Goal: Communication & Community: Connect with others

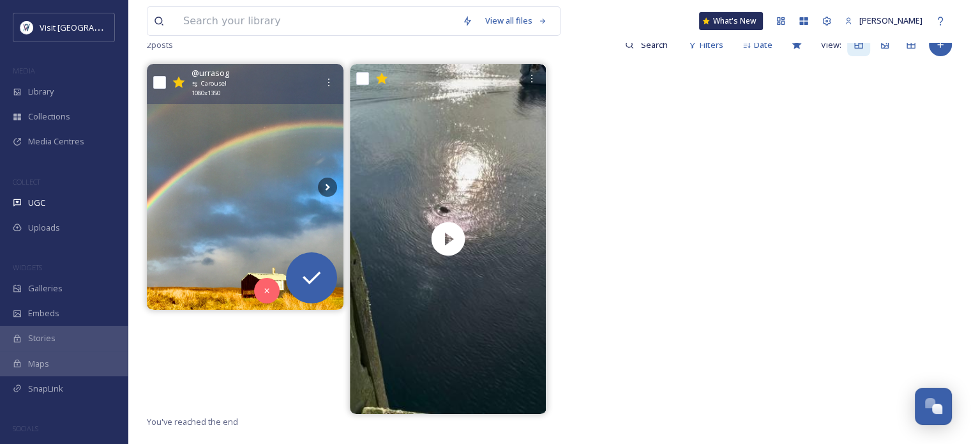
scroll to position [64, 0]
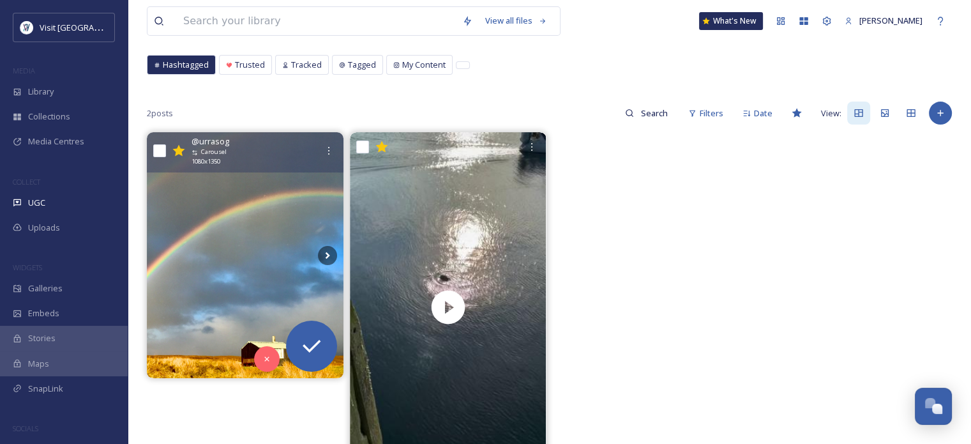
click at [280, 208] on img at bounding box center [245, 255] width 197 height 246
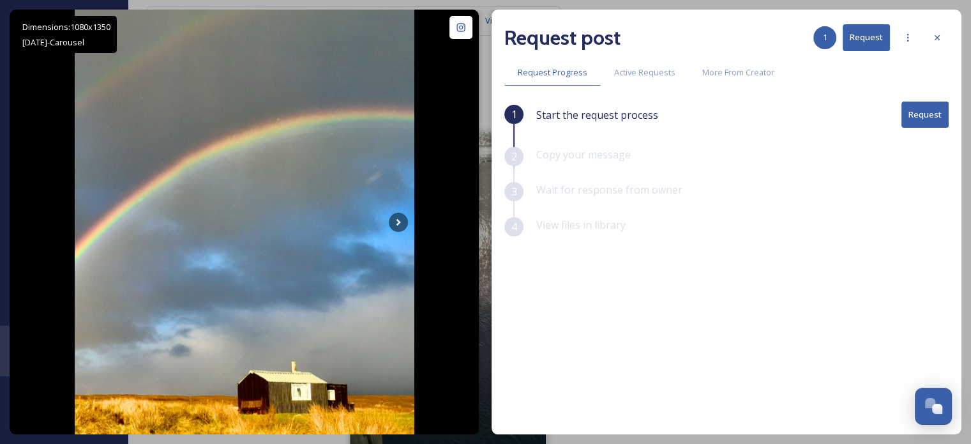
click at [921, 117] on button "Request" at bounding box center [925, 115] width 47 height 26
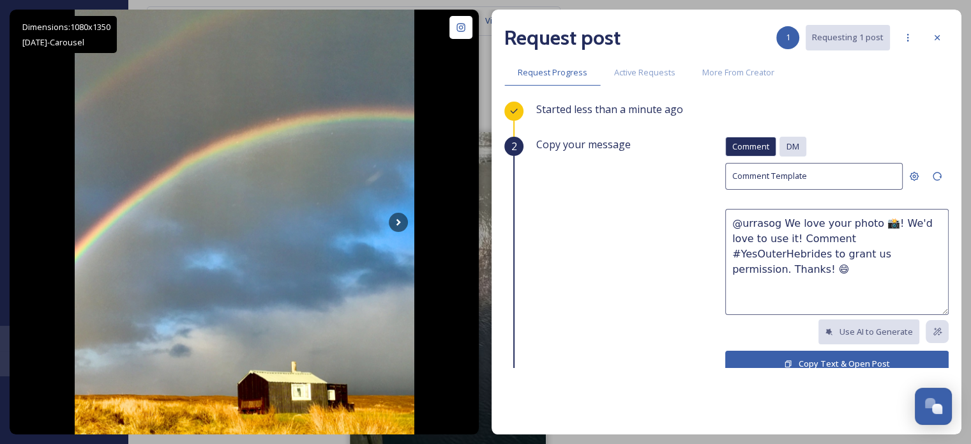
click at [787, 147] on span "DM" at bounding box center [793, 146] width 13 height 12
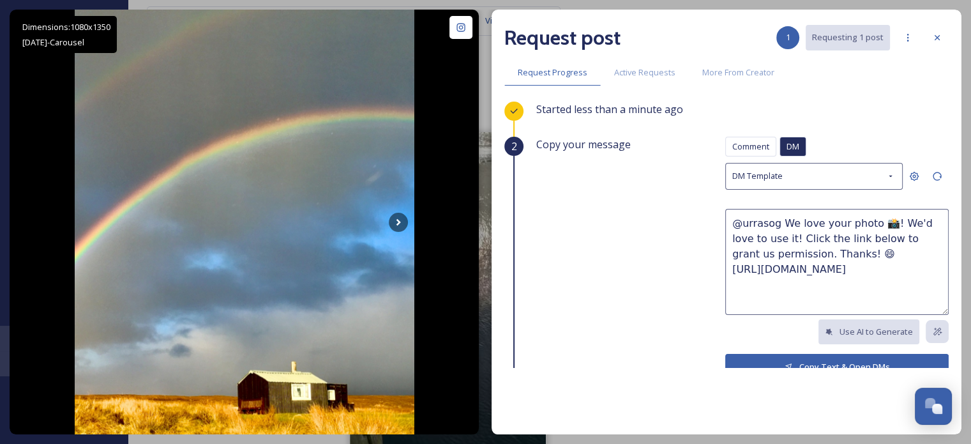
click at [813, 361] on button "Copy Text & Open DMs" at bounding box center [836, 367] width 223 height 26
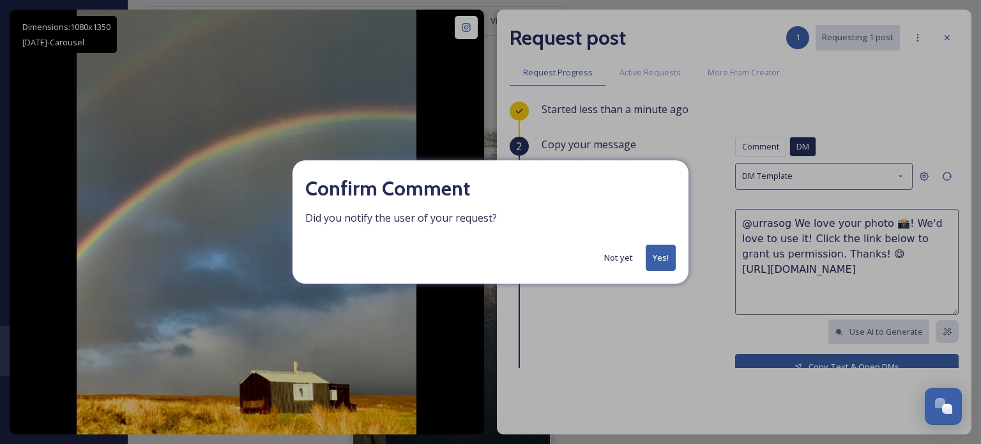
click at [673, 251] on button "Yes!" at bounding box center [661, 258] width 30 height 26
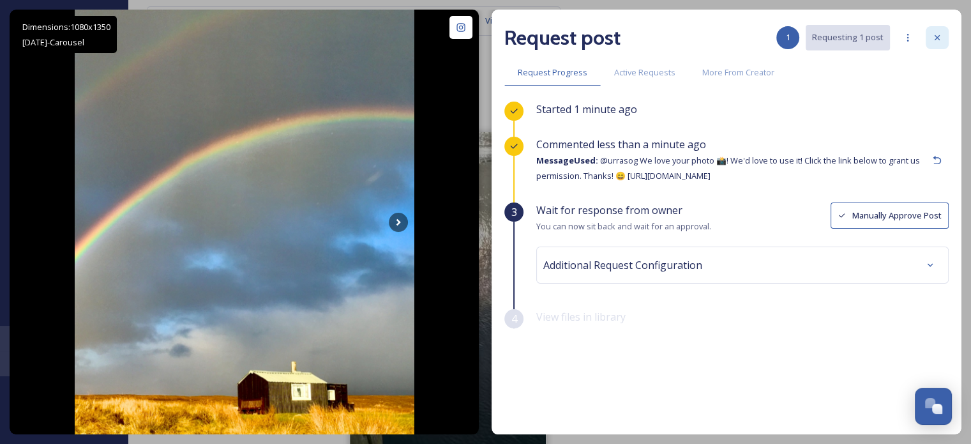
click at [937, 33] on icon at bounding box center [937, 38] width 10 height 10
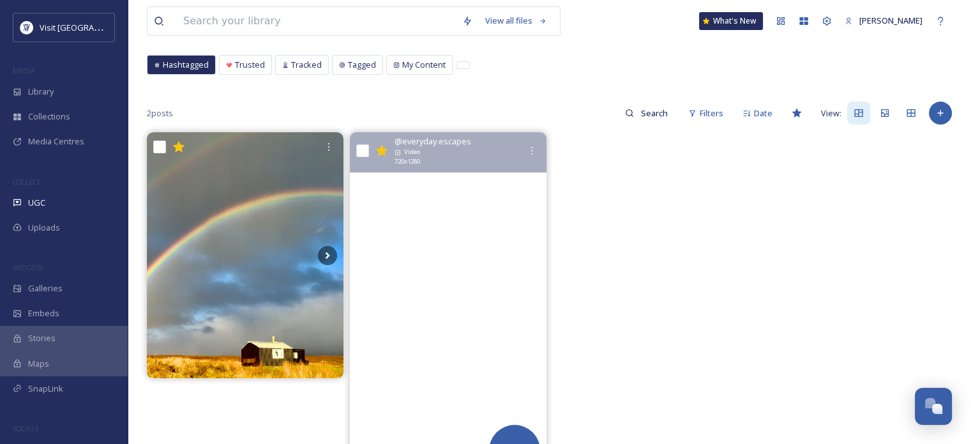
click at [462, 221] on video "Local resident of Stornoway Harbour popped up to say hello 🦭✨\a\a📍 Stornoway 🏴󠁧…" at bounding box center [448, 307] width 197 height 350
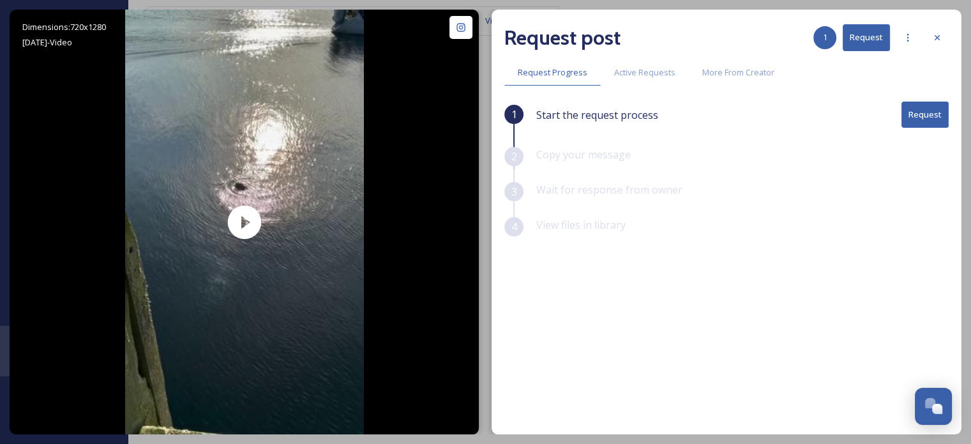
click at [927, 113] on button "Request" at bounding box center [925, 115] width 47 height 26
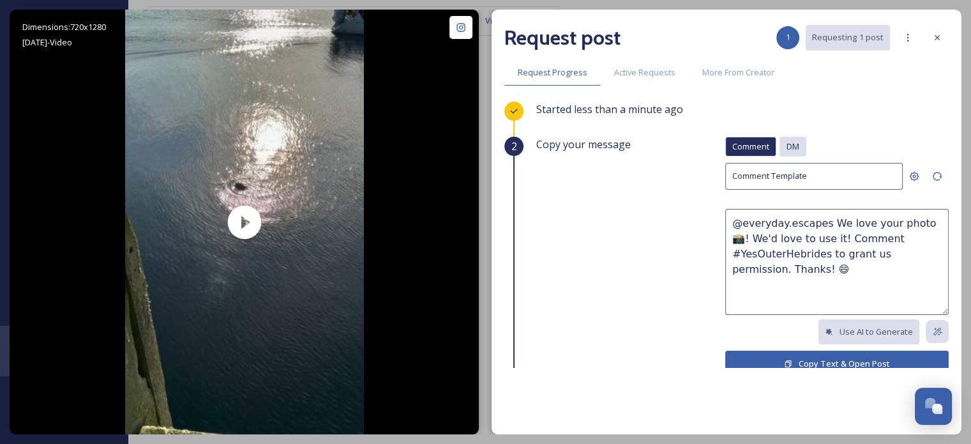
click at [787, 143] on span "DM" at bounding box center [793, 146] width 13 height 12
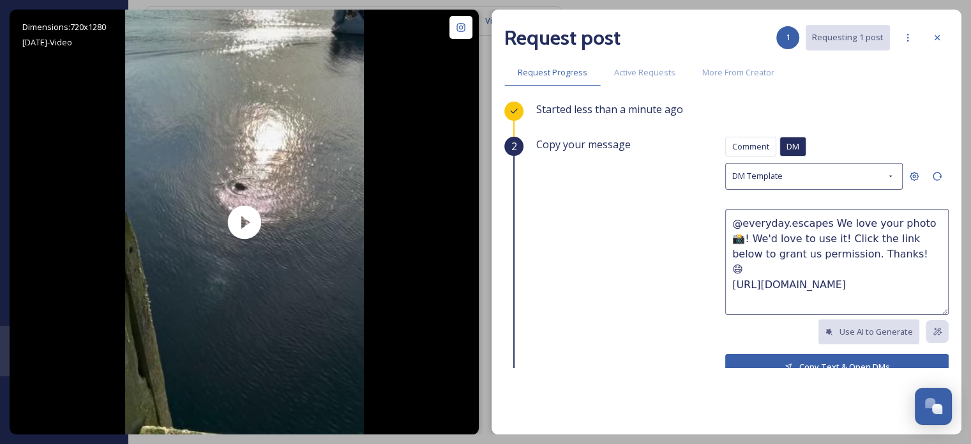
click at [827, 359] on button "Copy Text & Open DMs" at bounding box center [836, 367] width 223 height 26
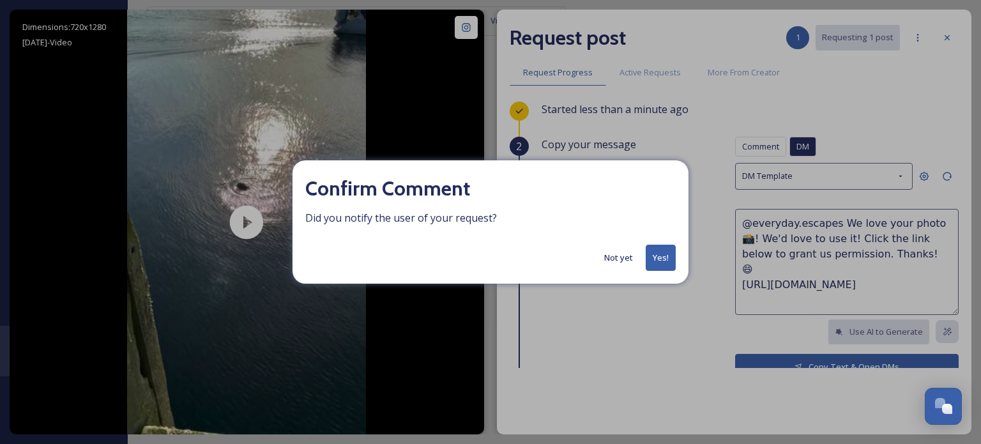
click at [667, 260] on button "Yes!" at bounding box center [661, 258] width 30 height 26
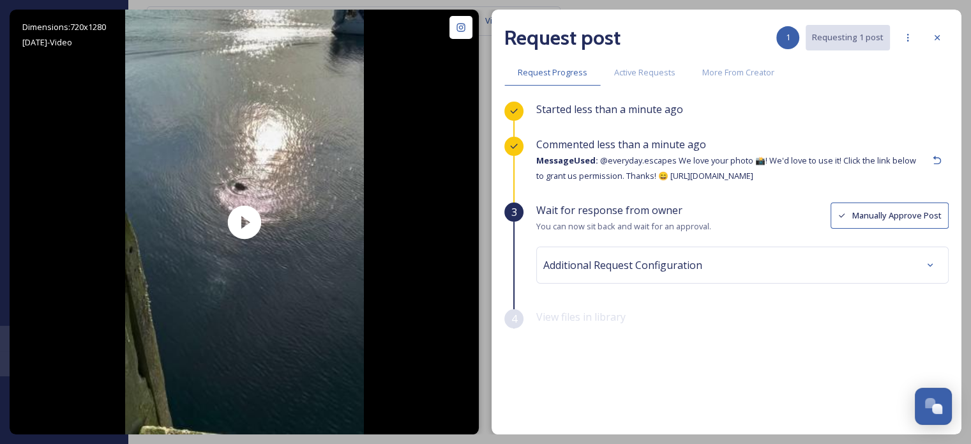
click at [932, 34] on icon at bounding box center [937, 38] width 10 height 10
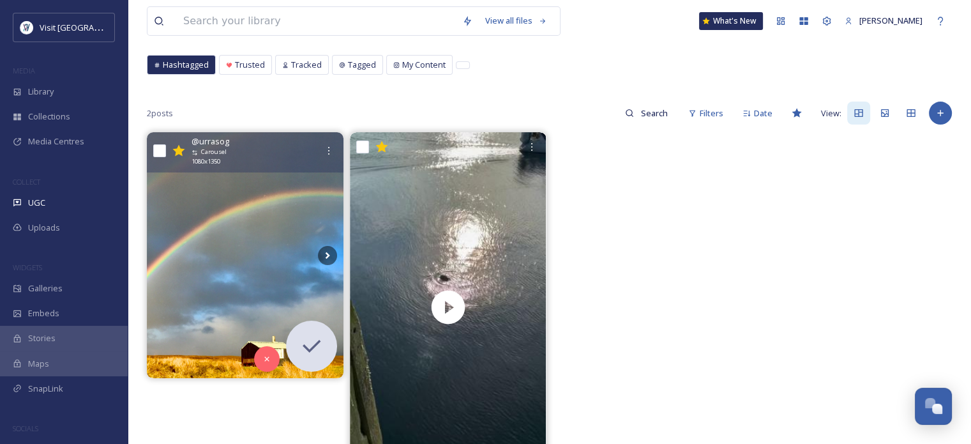
click at [285, 270] on img at bounding box center [245, 255] width 197 height 246
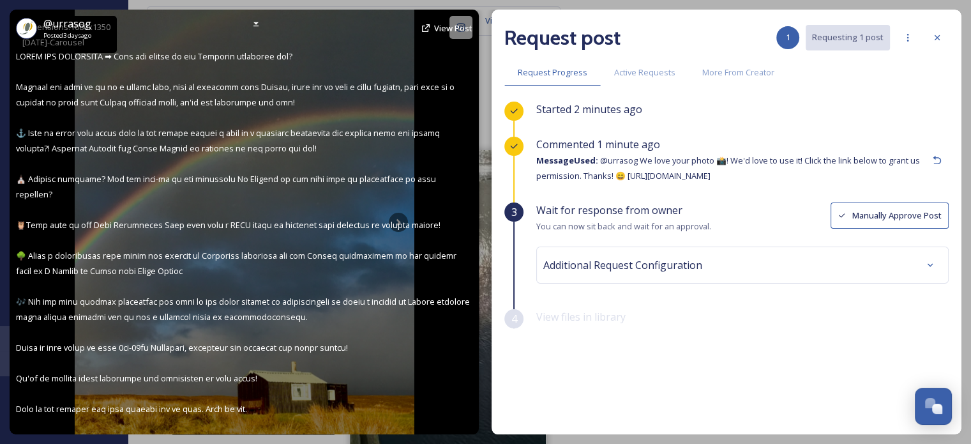
scroll to position [68, 0]
click at [342, 352] on div "@ urrasog Posted [DATE] View Post" at bounding box center [244, 222] width 469 height 425
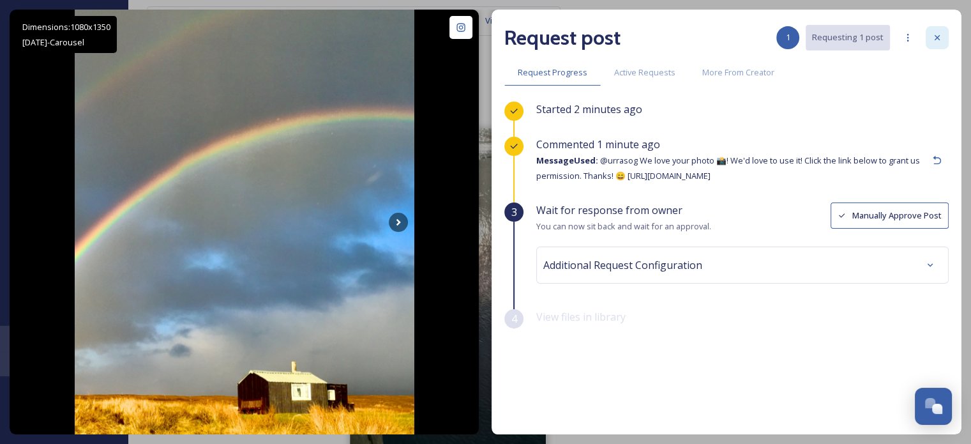
click at [940, 36] on icon at bounding box center [937, 38] width 10 height 10
